Goal: Task Accomplishment & Management: Use online tool/utility

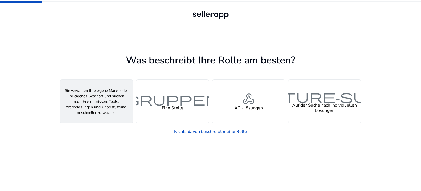
click at [105, 99] on div "Person Ein Verkäufer" at bounding box center [96, 101] width 73 height 43
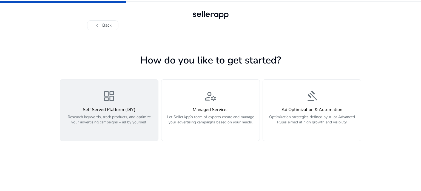
click at [124, 99] on div "dashboard Self Served Platform (DIY) Research keywords, track products, and opt…" at bounding box center [109, 109] width 92 height 41
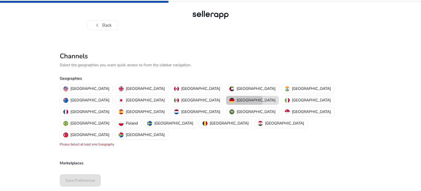
click at [237, 100] on p "[GEOGRAPHIC_DATA]" at bounding box center [256, 100] width 39 height 6
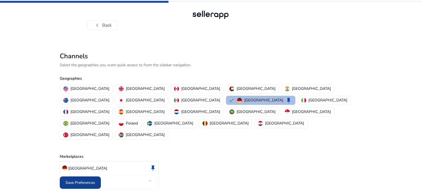
click at [85, 179] on span "Save Preferences" at bounding box center [81, 182] width 30 height 6
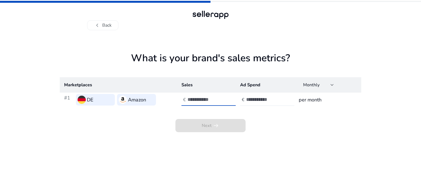
click at [199, 99] on input "number" at bounding box center [206, 99] width 37 height 6
type input "*"
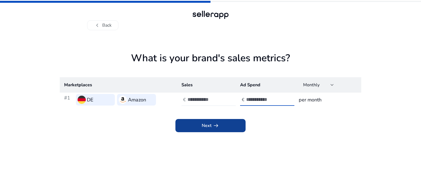
type input "*"
click at [197, 129] on span at bounding box center [210, 125] width 70 height 13
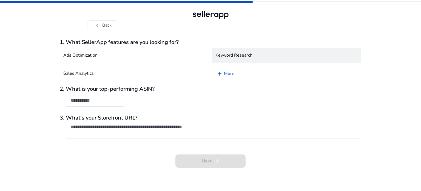
click at [225, 55] on h4 "Keyword Research" at bounding box center [233, 55] width 37 height 5
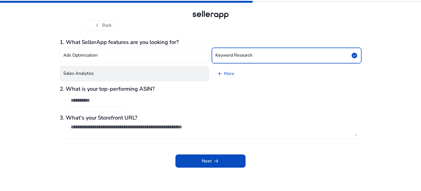
click at [178, 72] on button "Sales Analytics" at bounding box center [134, 73] width 149 height 15
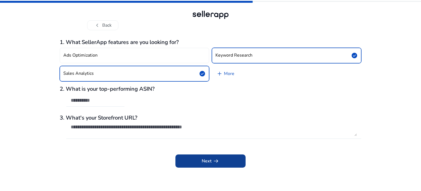
click at [222, 159] on span at bounding box center [210, 160] width 70 height 13
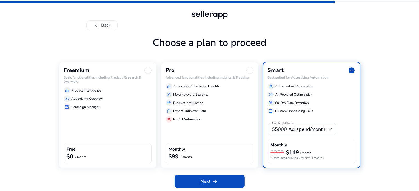
scroll to position [19, 0]
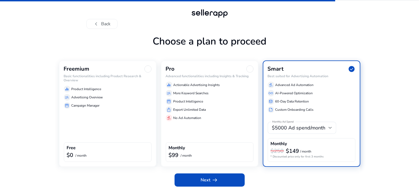
click at [123, 106] on div "storefront Campaign Manager" at bounding box center [108, 105] width 88 height 7
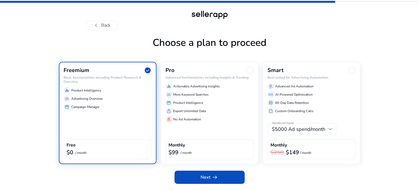
scroll to position [15, 0]
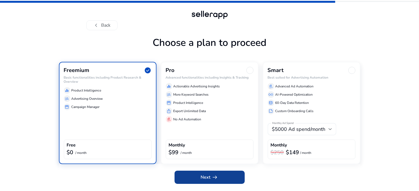
click at [211, 180] on app-icon "arrow_right_alt" at bounding box center [215, 177] width 8 height 7
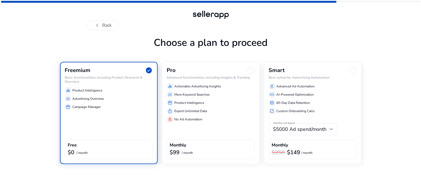
scroll to position [0, 0]
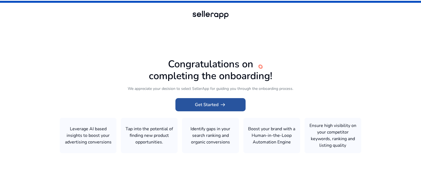
click at [214, 106] on span "Get Started arrow_right_alt" at bounding box center [210, 104] width 31 height 7
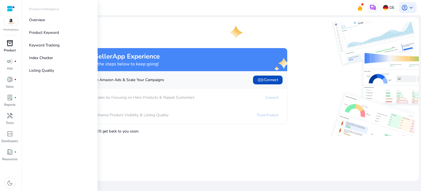
click at [8, 45] on span "inventory_2" at bounding box center [10, 43] width 7 height 7
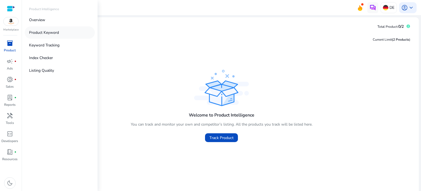
click at [52, 32] on p "Product Keyword" at bounding box center [44, 33] width 30 height 6
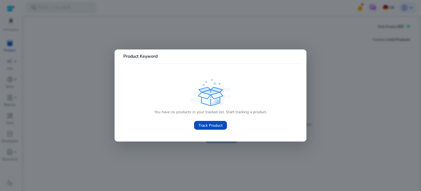
click at [114, 118] on div at bounding box center [210, 95] width 421 height 191
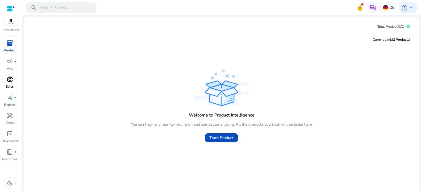
click at [10, 79] on span "donut_small" at bounding box center [10, 79] width 7 height 7
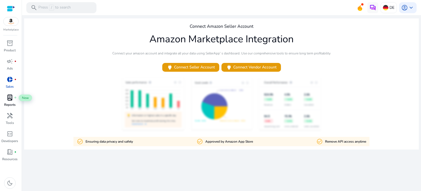
click at [13, 101] on div "lab_profile fiber_manual_record" at bounding box center [9, 97] width 15 height 9
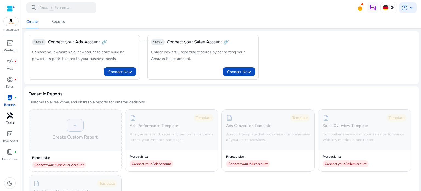
click at [10, 120] on link "handyman Tools" at bounding box center [9, 120] width 19 height 18
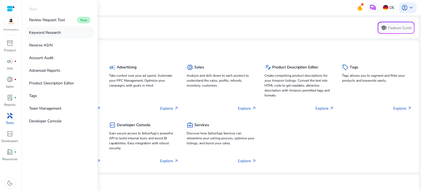
click at [48, 34] on p "Keyword Research" at bounding box center [45, 33] width 32 height 6
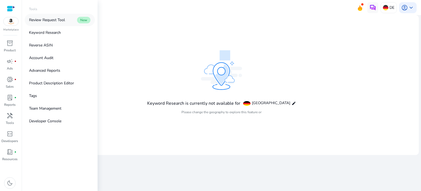
click at [53, 21] on p "Review Request Tool" at bounding box center [47, 20] width 36 height 6
